Goal: Information Seeking & Learning: Learn about a topic

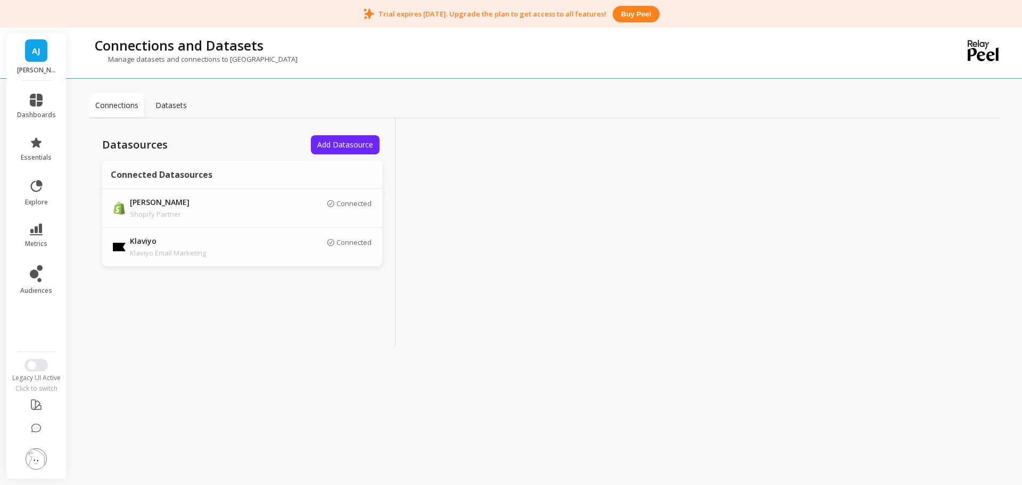
click at [46, 60] on link "AJ" at bounding box center [36, 50] width 22 height 22
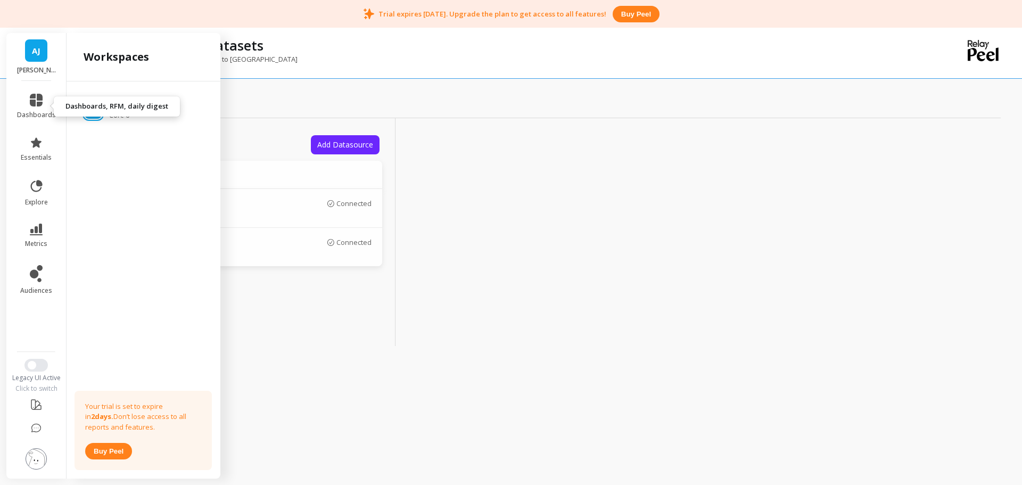
click at [32, 114] on span "dashboards" at bounding box center [36, 115] width 39 height 9
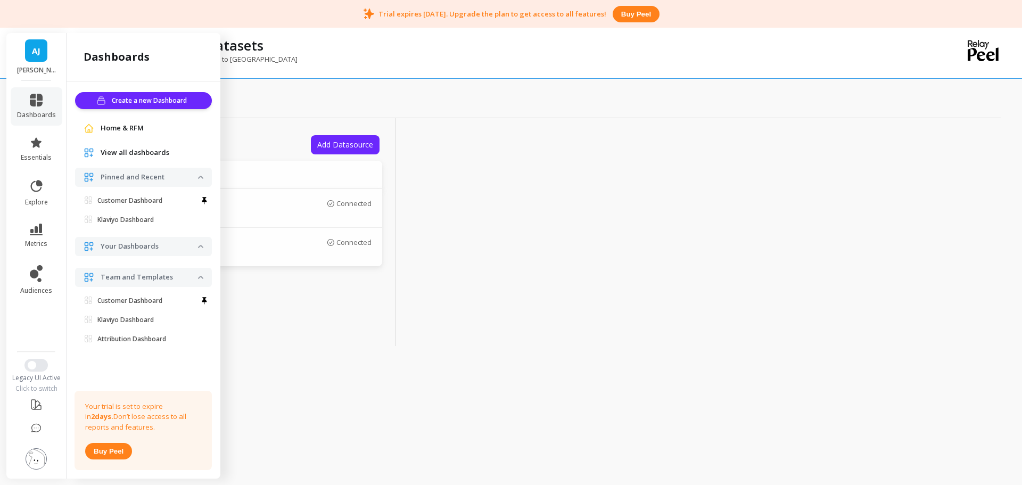
click at [547, 142] on div at bounding box center [548, 232] width 306 height 228
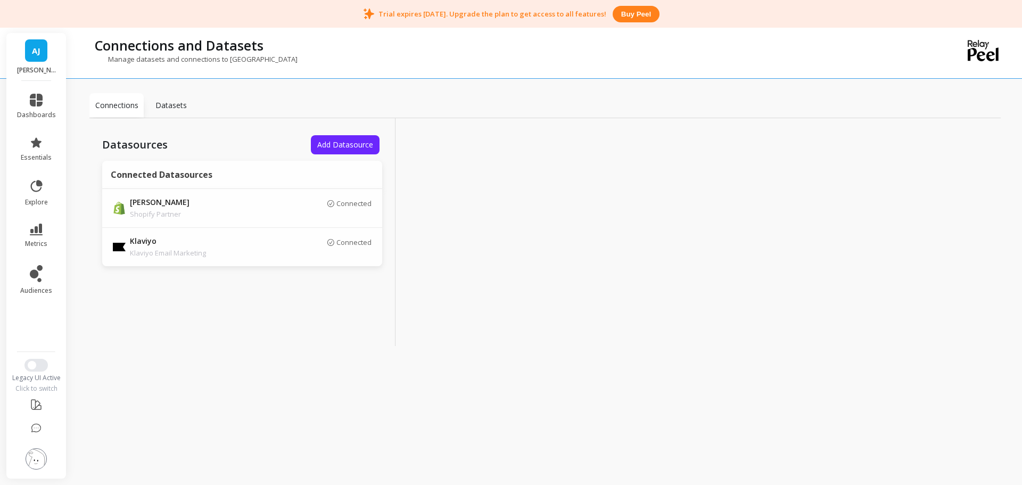
click at [39, 117] on span "dashboards" at bounding box center [36, 115] width 39 height 9
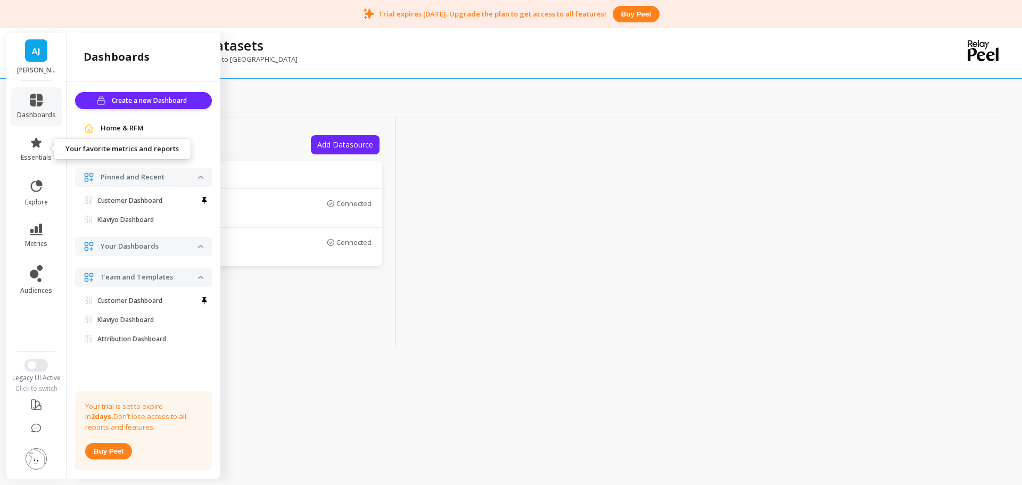
click at [42, 151] on link "essentials" at bounding box center [36, 149] width 39 height 26
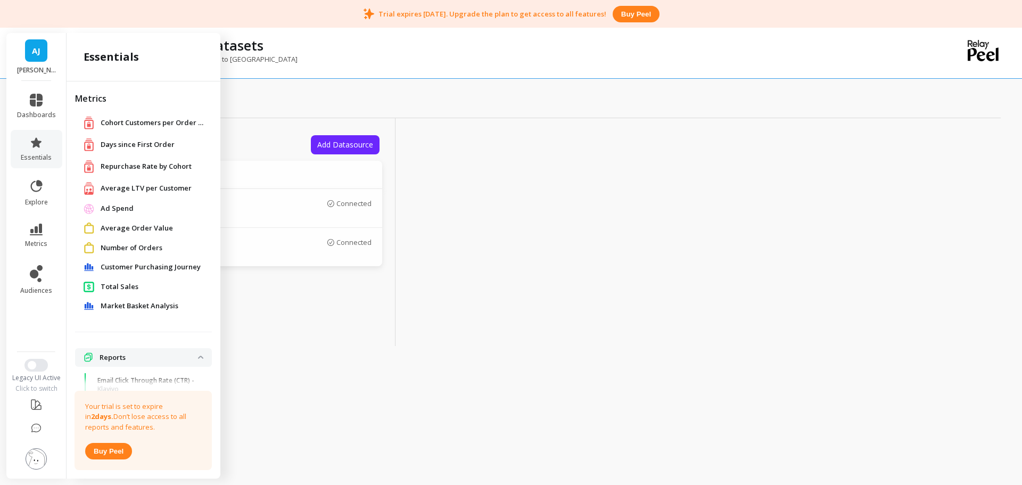
scroll to position [14, 0]
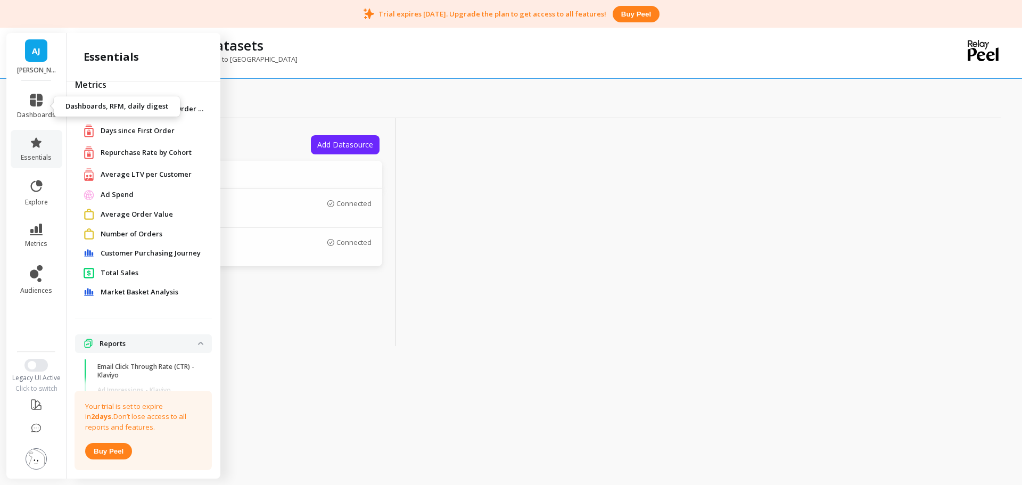
click at [39, 106] on link "dashboards" at bounding box center [36, 107] width 39 height 26
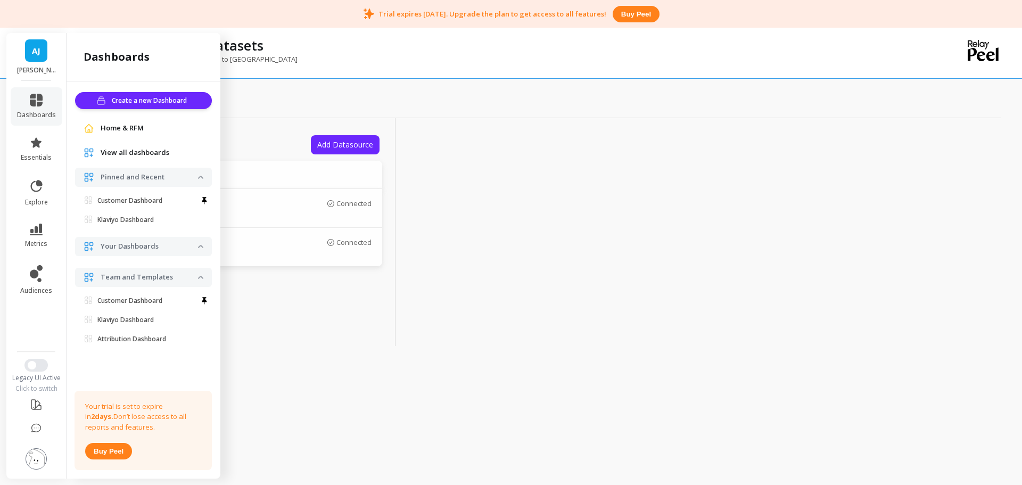
click at [122, 131] on span "Home & RFM" at bounding box center [122, 128] width 43 height 11
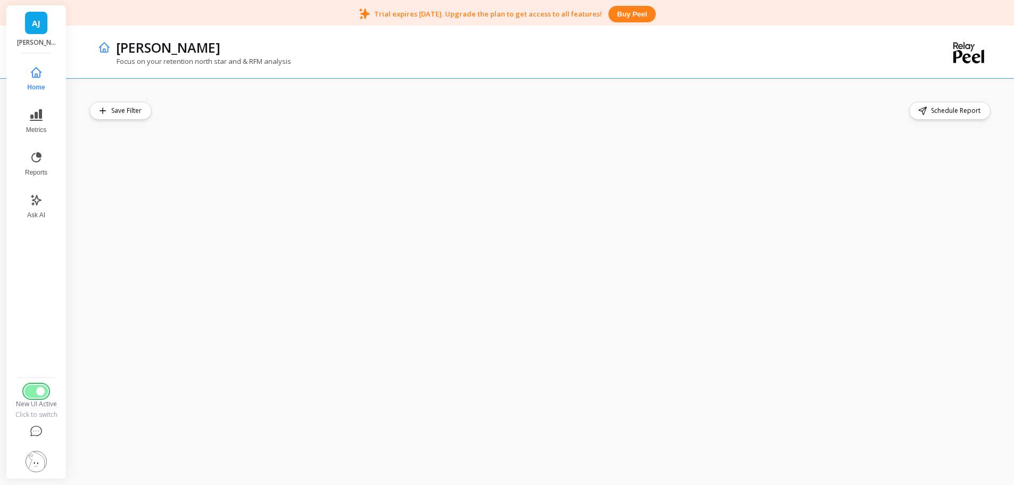
click at [41, 392] on span "Switch to Legacy UI" at bounding box center [40, 391] width 9 height 9
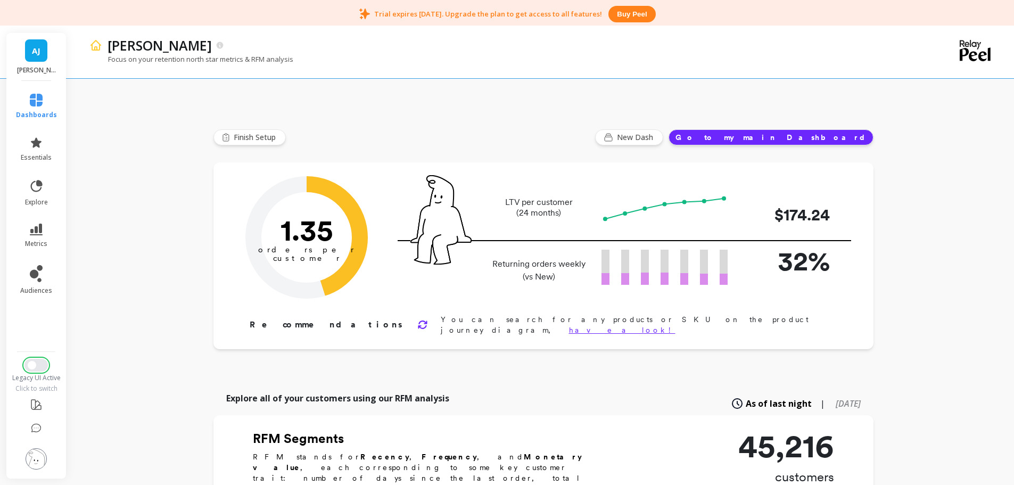
click at [32, 368] on span "Switch to New UI" at bounding box center [32, 365] width 9 height 9
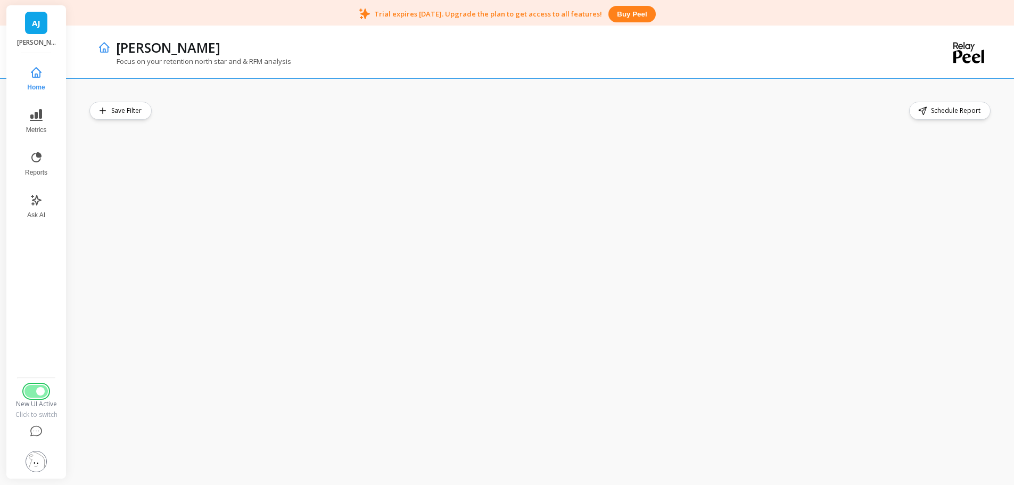
click at [39, 387] on span "Switch to Legacy UI" at bounding box center [40, 391] width 9 height 9
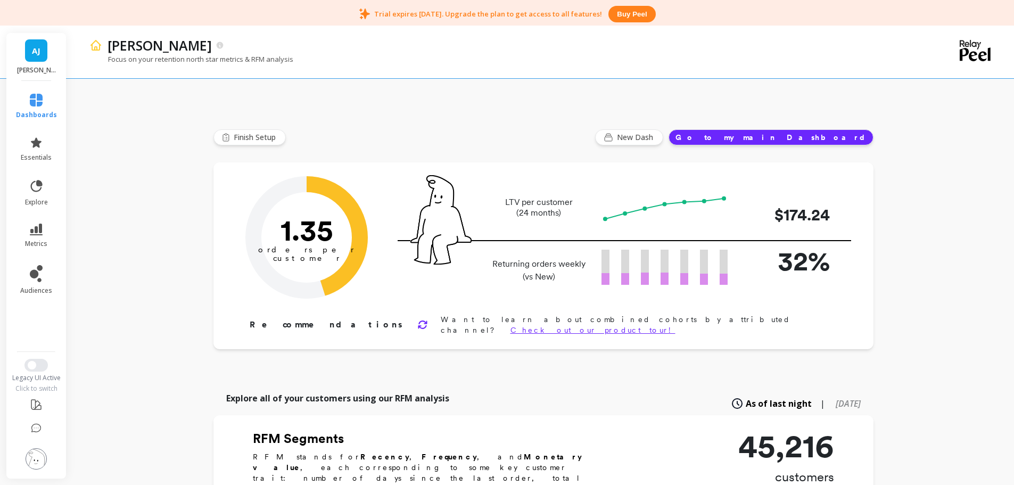
click at [40, 460] on img at bounding box center [36, 458] width 21 height 21
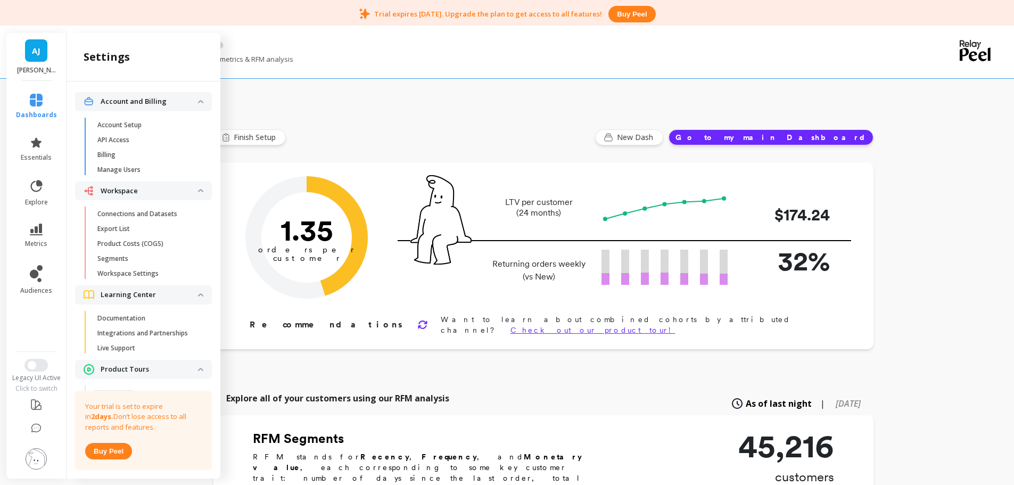
click at [125, 211] on p "Connections and Datasets" at bounding box center [137, 214] width 80 height 9
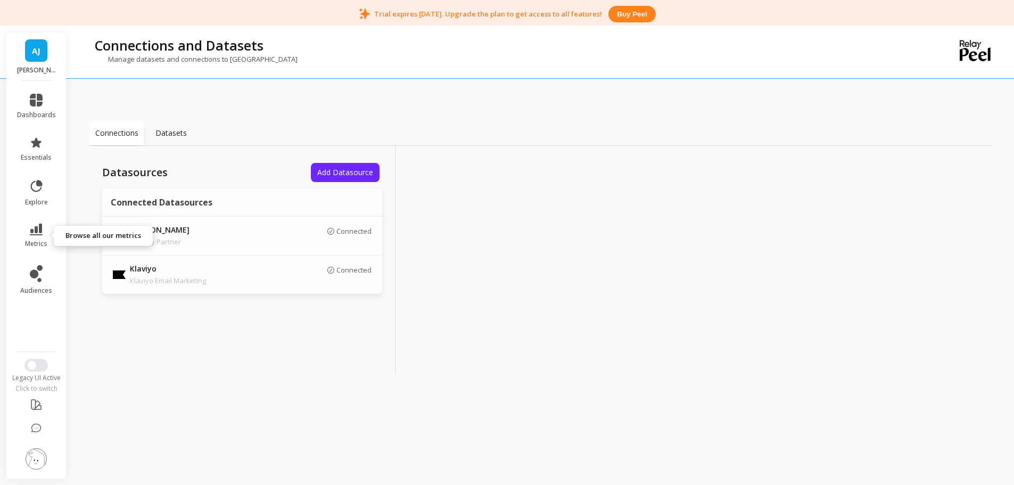
click at [33, 236] on link "metrics" at bounding box center [36, 236] width 39 height 24
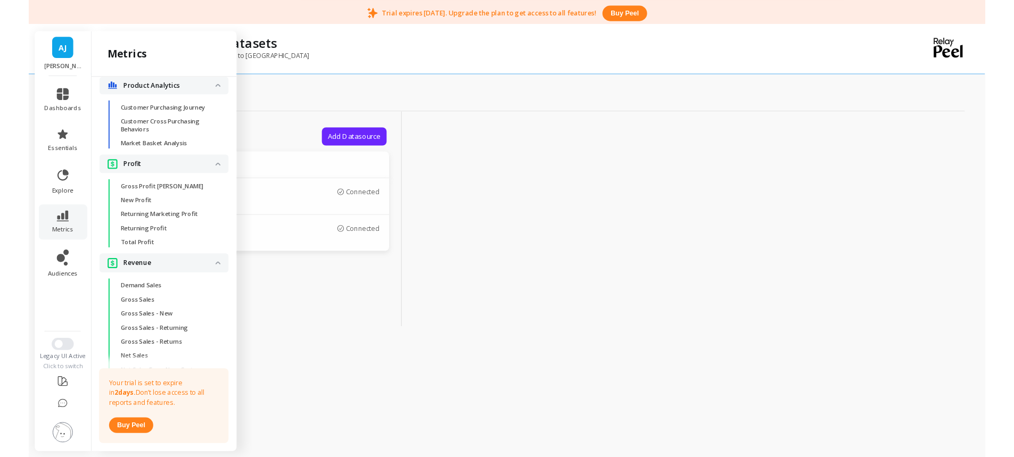
scroll to position [1703, 0]
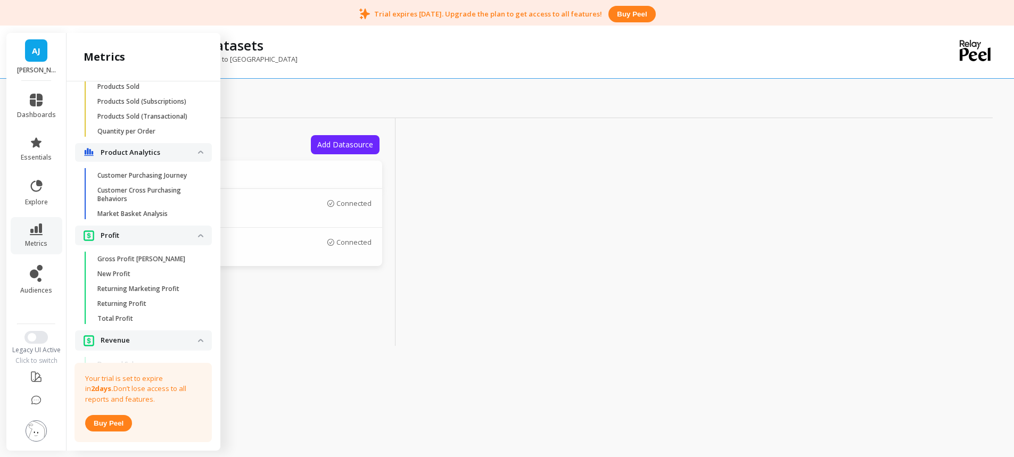
click at [164, 218] on p "Market Basket Analysis" at bounding box center [132, 214] width 70 height 9
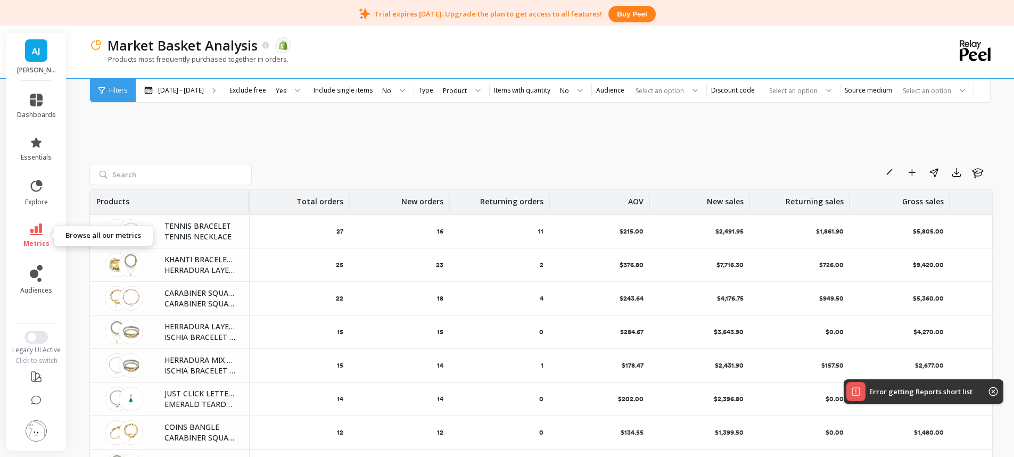
click at [38, 237] on link "metrics" at bounding box center [36, 236] width 39 height 24
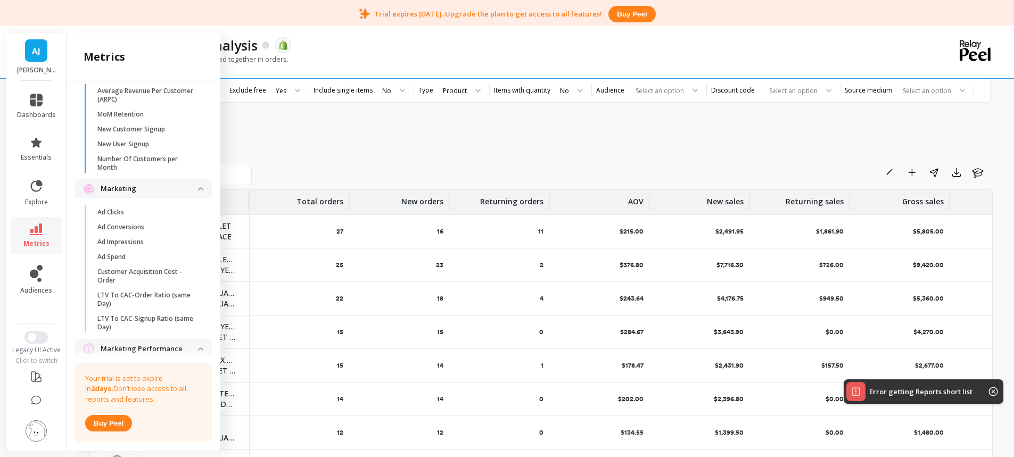
scroll to position [877, 0]
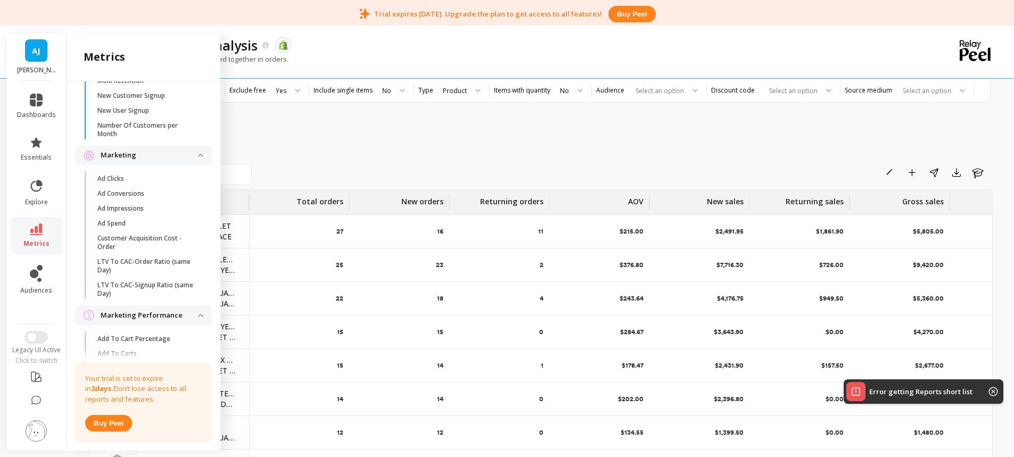
click at [132, 198] on p "Ad Conversions" at bounding box center [120, 193] width 47 height 9
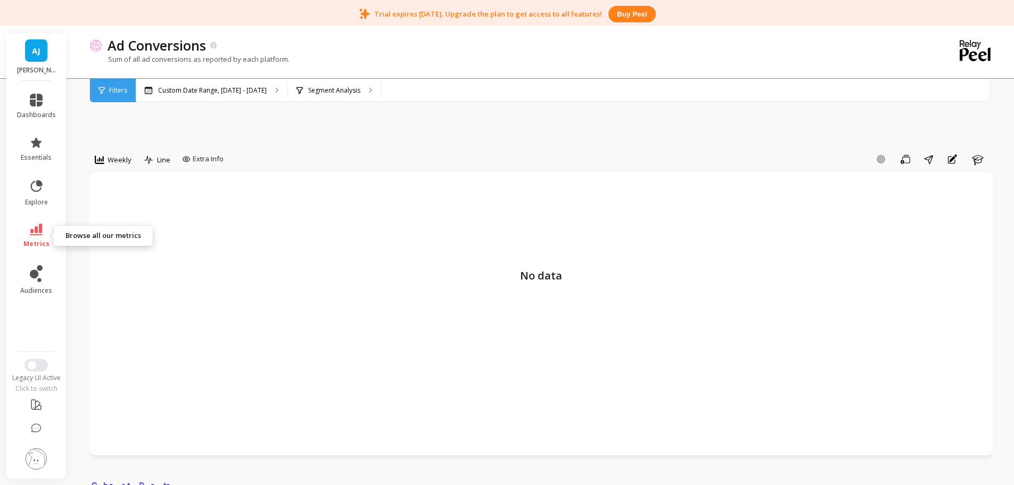
click at [49, 233] on link "metrics" at bounding box center [36, 236] width 39 height 24
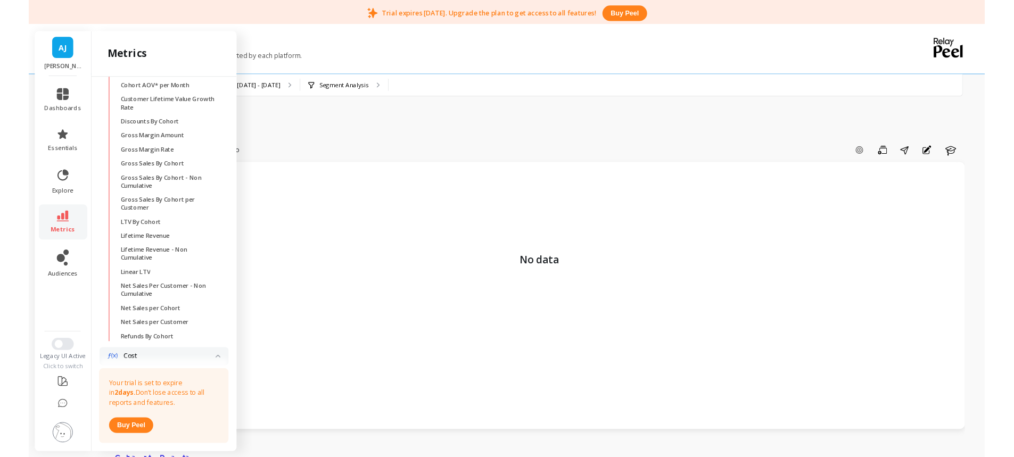
scroll to position [468, 0]
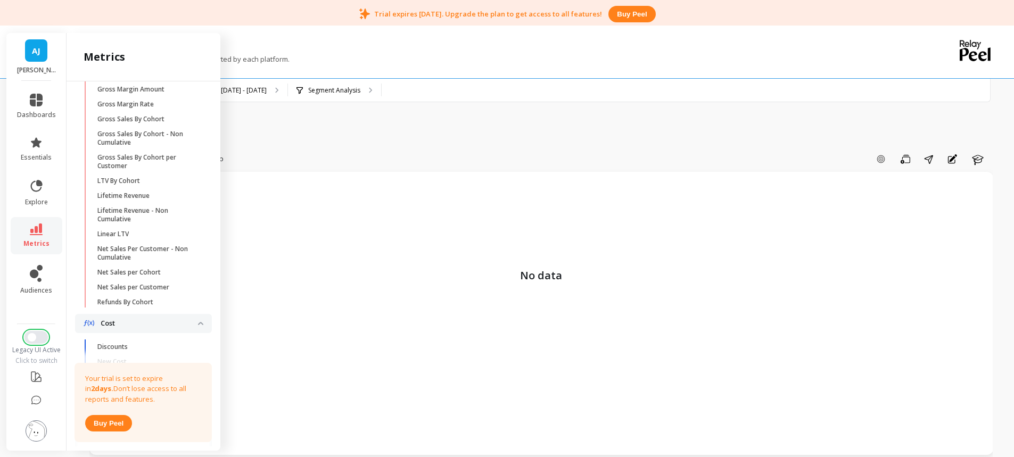
click at [35, 338] on span "Switch to New UI" at bounding box center [32, 337] width 9 height 9
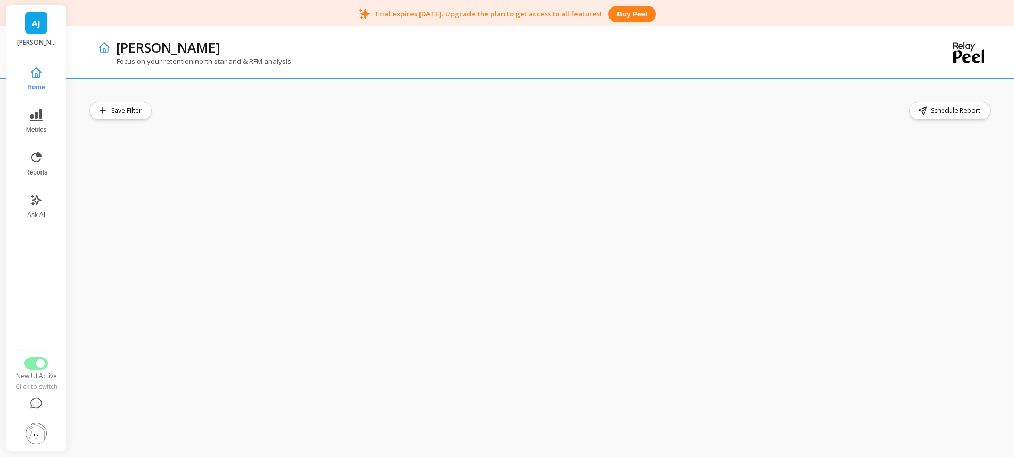
click at [476, 43] on div "[PERSON_NAME]" at bounding box center [505, 47] width 788 height 18
click at [36, 113] on icon at bounding box center [36, 115] width 13 height 12
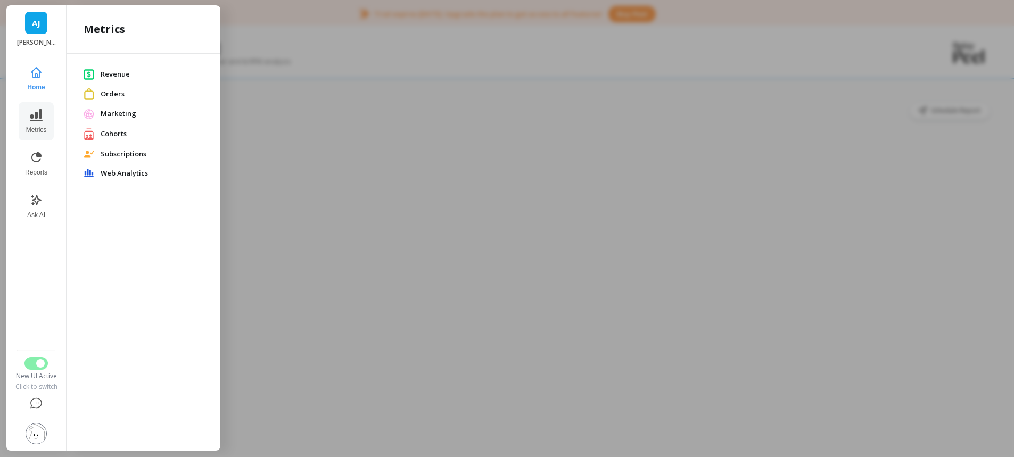
click at [124, 74] on span "Revenue" at bounding box center [152, 74] width 103 height 11
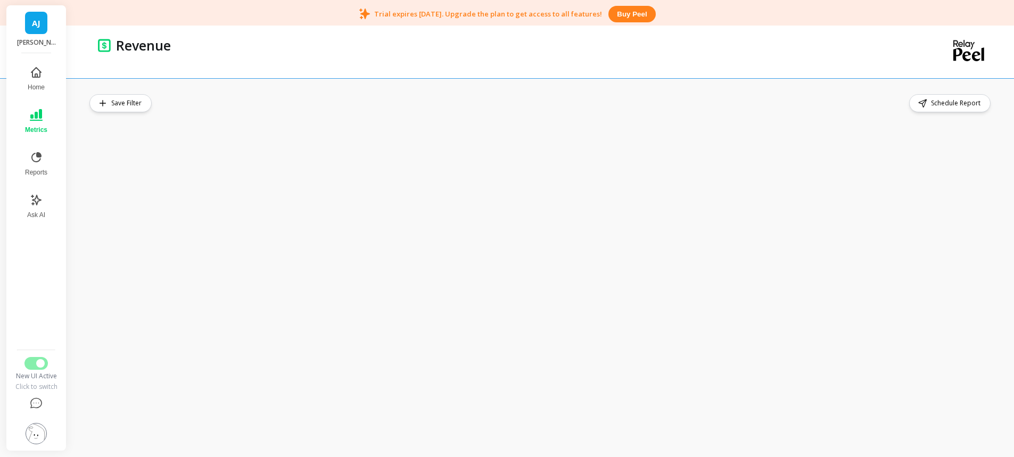
scroll to position [28, 0]
click at [41, 201] on icon at bounding box center [36, 200] width 13 height 13
click at [41, 359] on button "Switch to Legacy UI" at bounding box center [35, 363] width 23 height 13
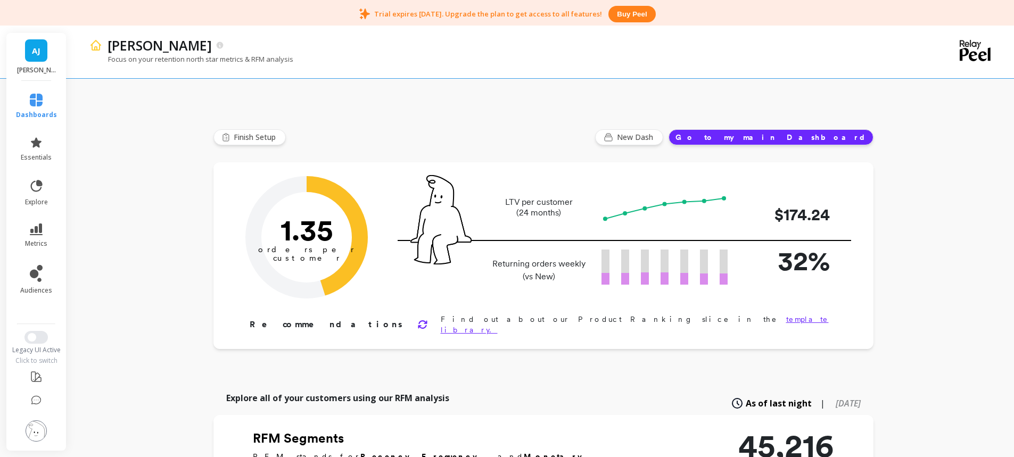
click at [32, 228] on icon at bounding box center [36, 230] width 13 height 12
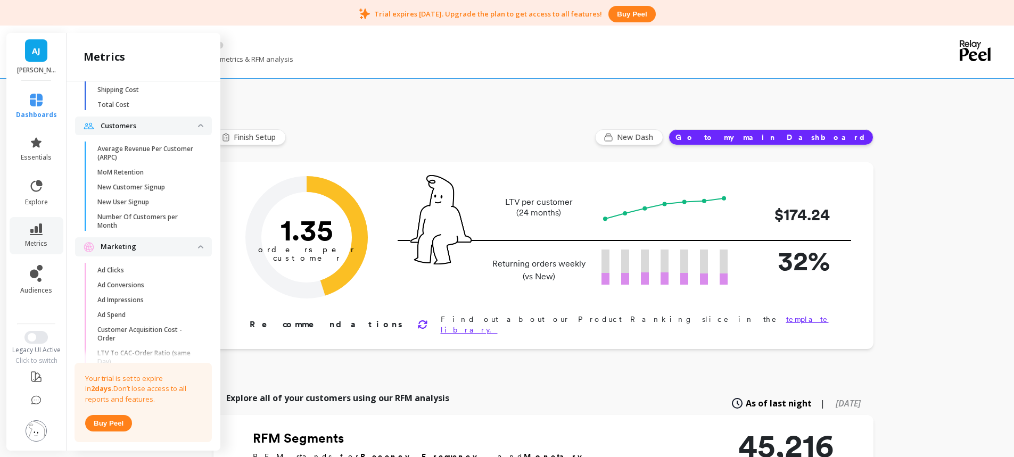
scroll to position [1695, 0]
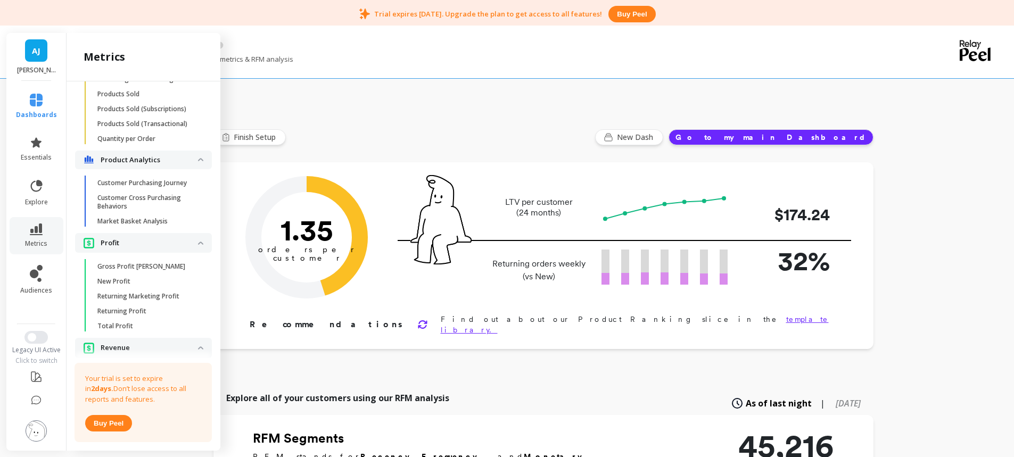
click at [137, 226] on p "Market Basket Analysis" at bounding box center [132, 221] width 70 height 9
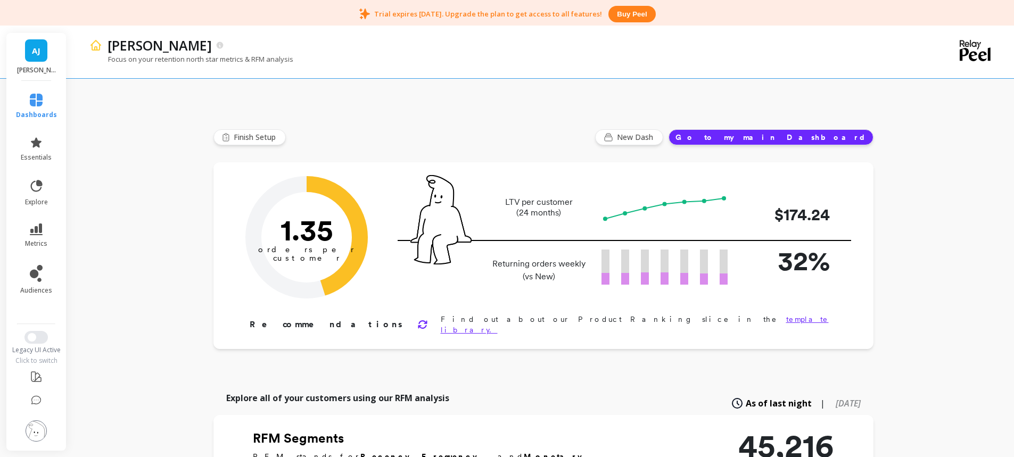
scroll to position [0, 0]
click at [403, 49] on div "[PERSON_NAME]" at bounding box center [503, 45] width 803 height 18
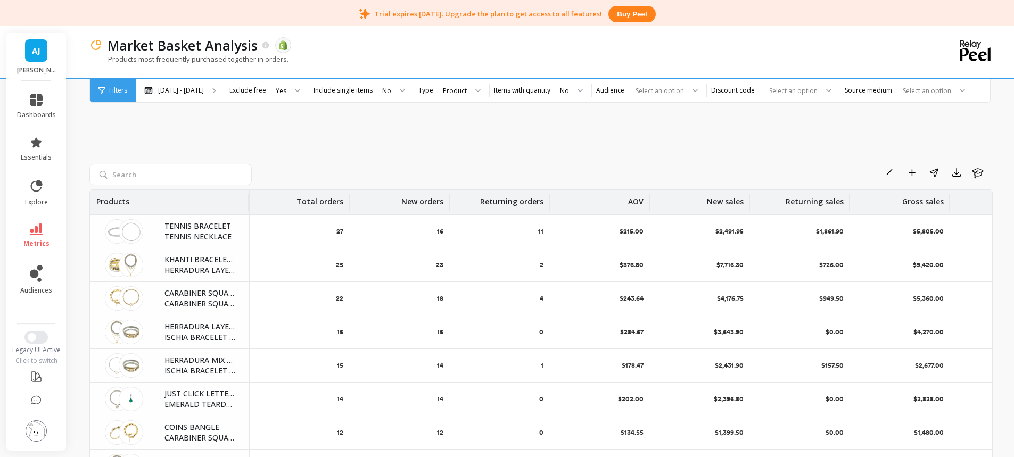
click at [37, 237] on link "metrics" at bounding box center [36, 236] width 39 height 24
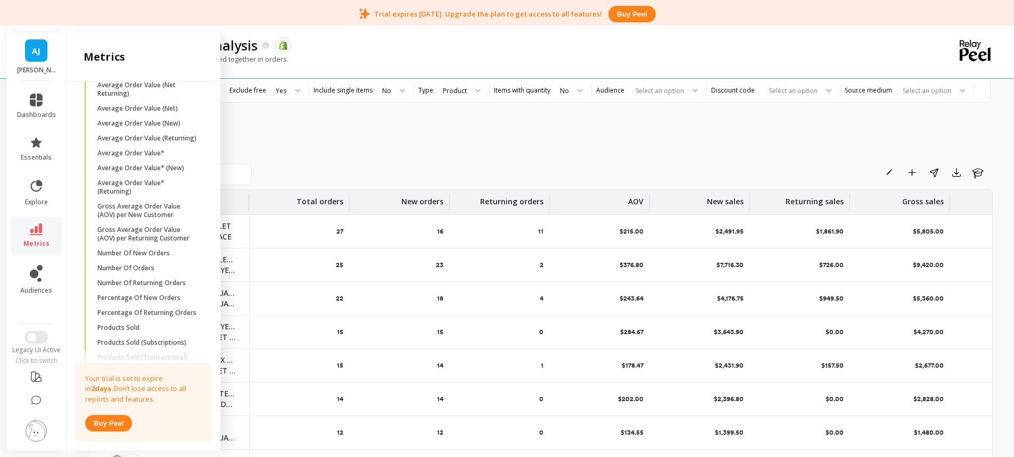
scroll to position [1457, 0]
click at [500, 150] on div "Rename Add to Dashboard Share Export Learn Products Total orders New orders Ret…" at bounding box center [540, 311] width 903 height 454
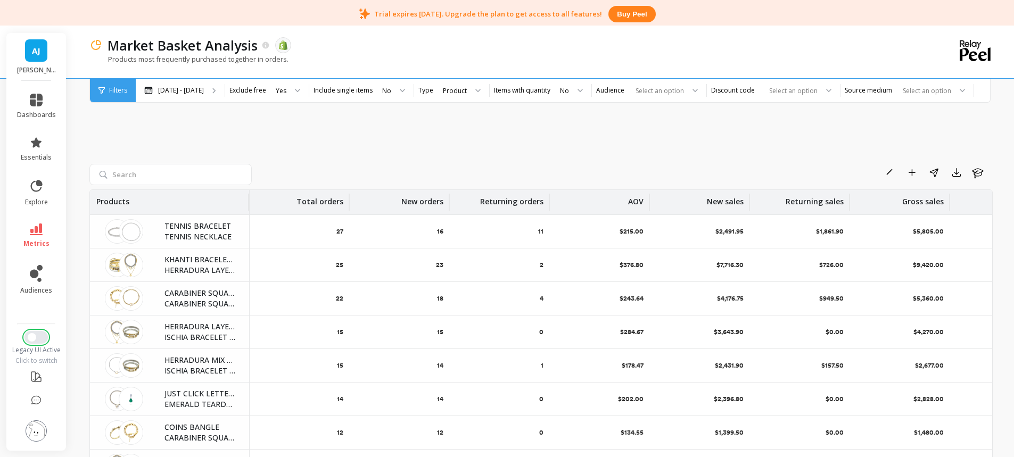
click at [36, 337] on span "Switch to New UI" at bounding box center [32, 337] width 9 height 9
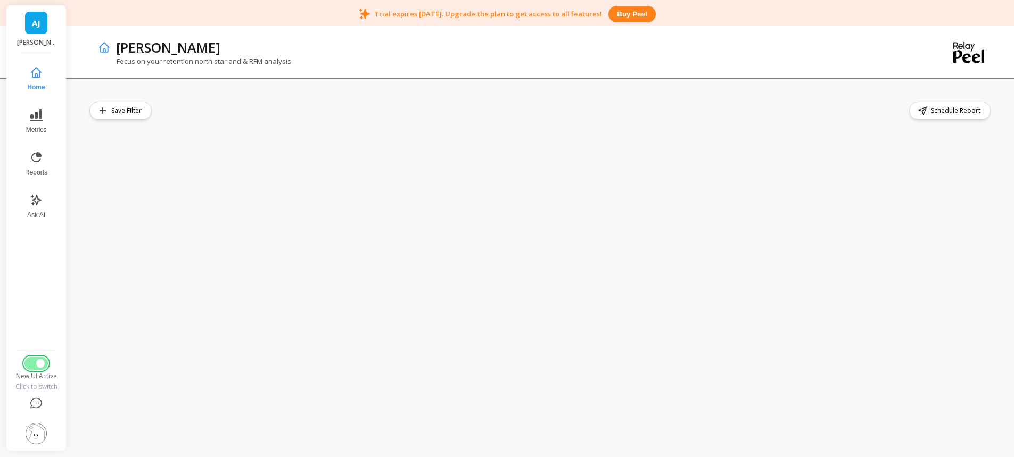
click at [37, 363] on span "Switch to Legacy UI" at bounding box center [40, 363] width 9 height 9
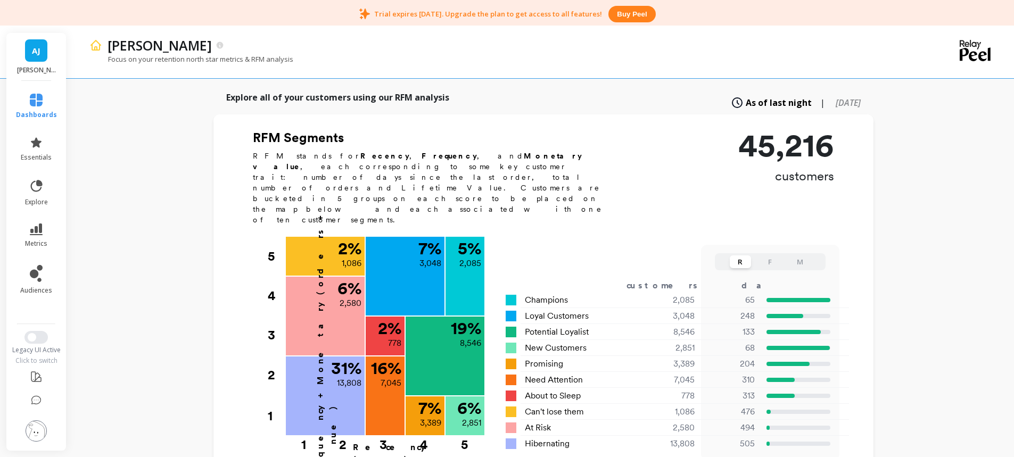
scroll to position [319, 0]
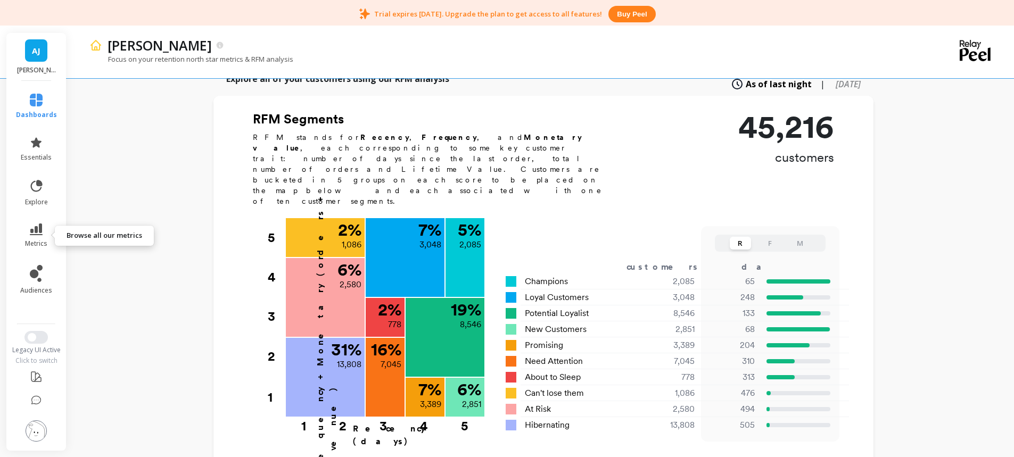
click at [36, 241] on span "metrics" at bounding box center [36, 244] width 22 height 9
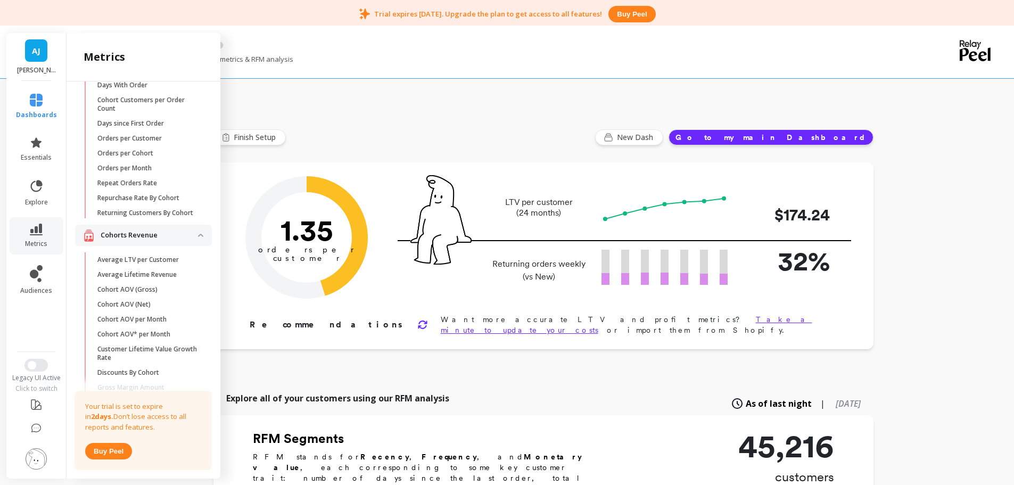
scroll to position [166, 0]
